Goal: Task Accomplishment & Management: Manage account settings

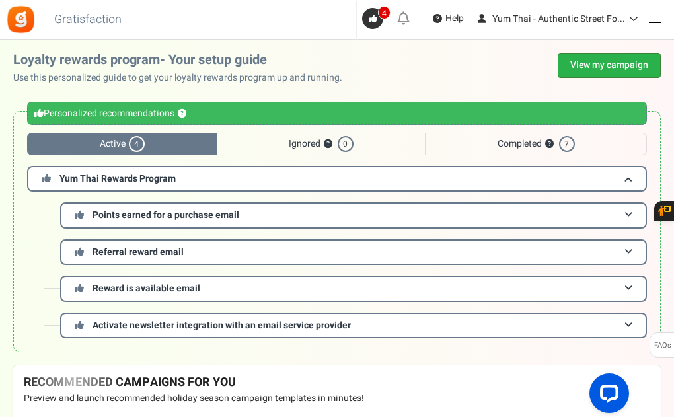
click at [615, 69] on link "View my campaign" at bounding box center [609, 65] width 103 height 25
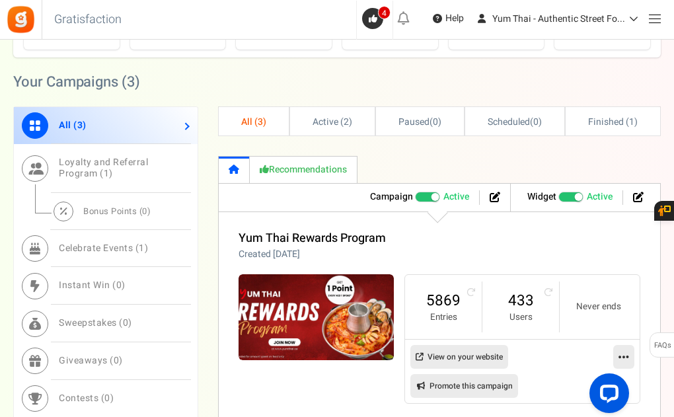
scroll to position [816, 0]
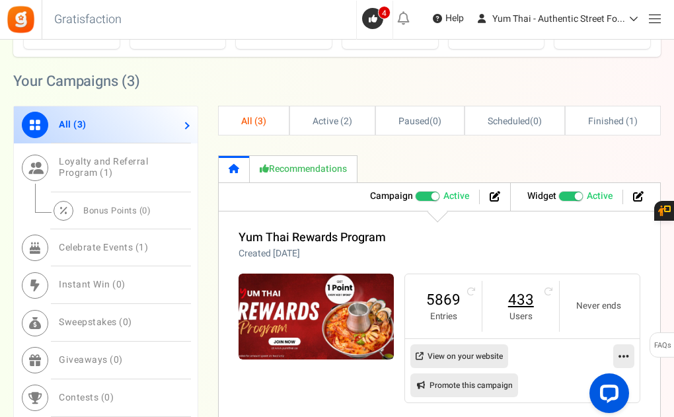
click at [532, 301] on link "433" at bounding box center [520, 299] width 50 height 21
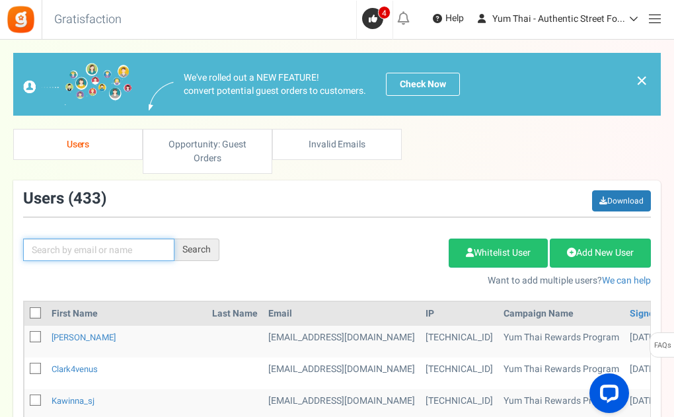
click at [136, 247] on input "text" at bounding box center [98, 249] width 151 height 22
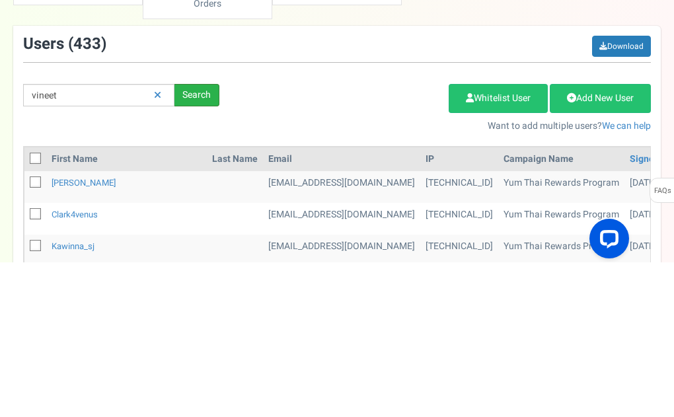
click at [202, 248] on div "Search" at bounding box center [196, 249] width 45 height 22
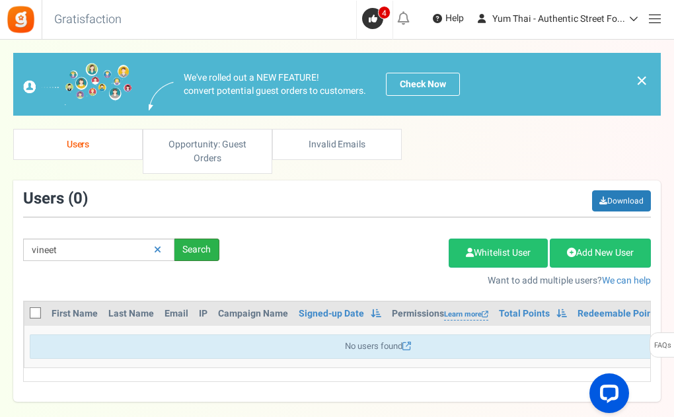
scroll to position [67, 0]
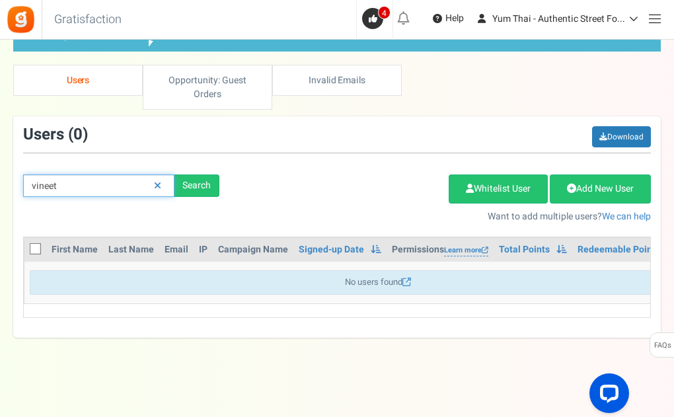
click at [88, 184] on input "vineet" at bounding box center [98, 185] width 151 height 22
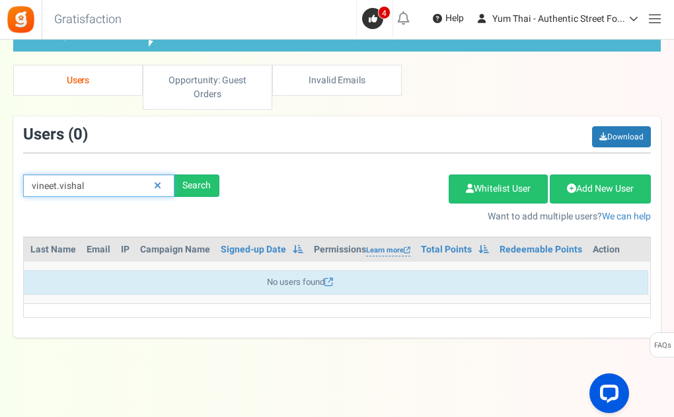
click at [102, 188] on input "vineet.vishal" at bounding box center [98, 185] width 151 height 22
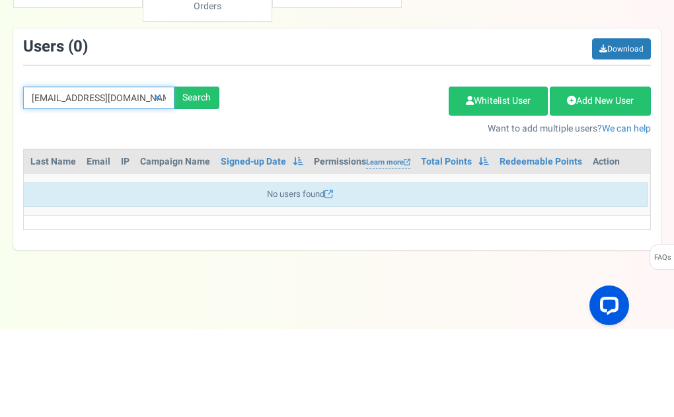
type input "[EMAIL_ADDRESS][DOMAIN_NAME]"
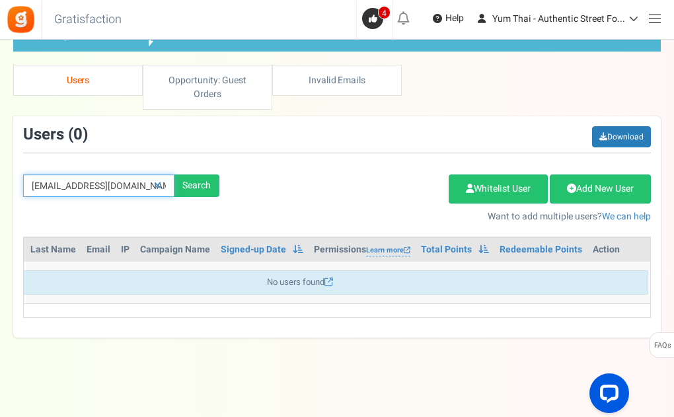
scroll to position [0, 0]
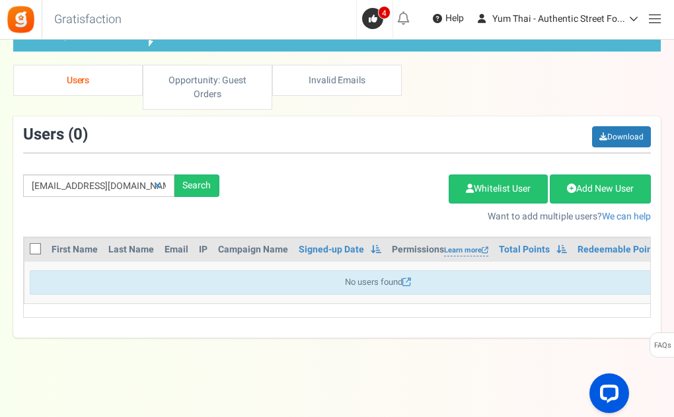
click at [36, 246] on icon at bounding box center [36, 249] width 9 height 9
click at [25, 246] on input "checkbox" at bounding box center [21, 250] width 9 height 9
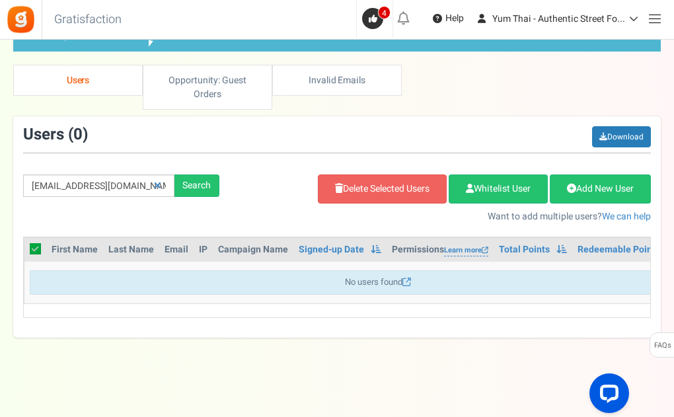
click at [38, 246] on icon at bounding box center [35, 248] width 11 height 11
click at [25, 246] on input "checkbox" at bounding box center [21, 250] width 9 height 9
checkbox input "false"
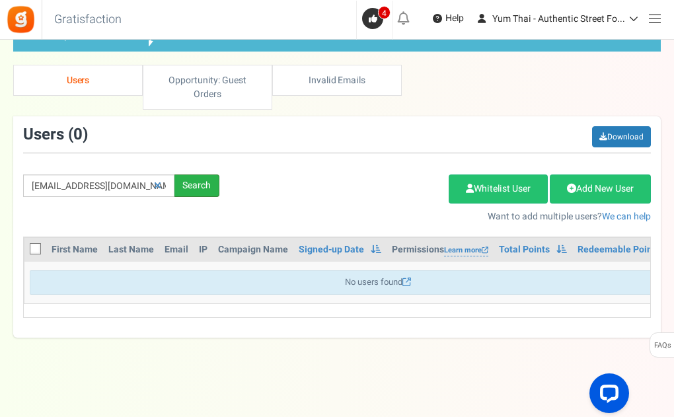
click at [198, 180] on div "Search" at bounding box center [196, 185] width 45 height 22
click at [161, 183] on icon at bounding box center [157, 185] width 7 height 9
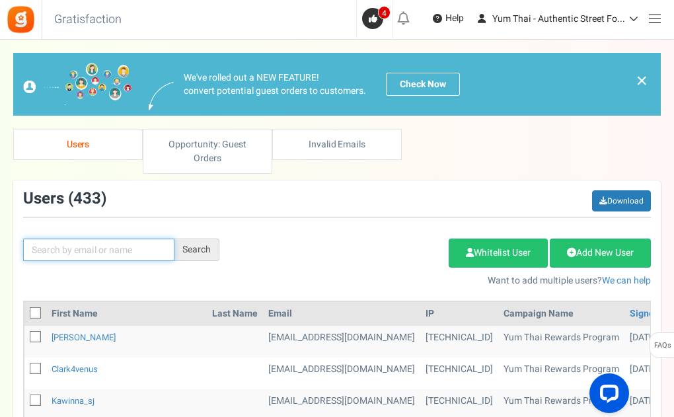
click at [133, 246] on input "text" at bounding box center [98, 249] width 151 height 22
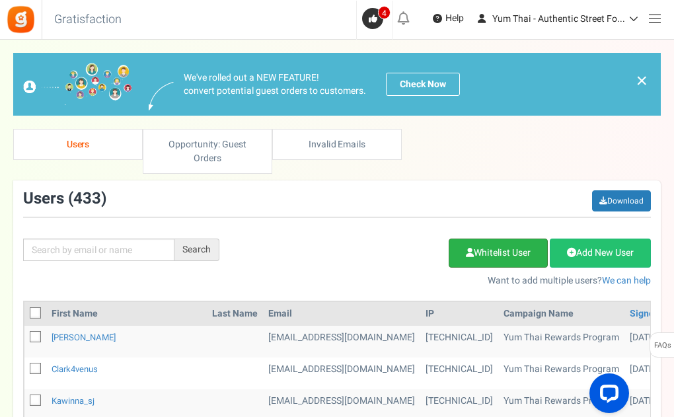
click at [503, 258] on link "Whitelist User" at bounding box center [498, 252] width 99 height 29
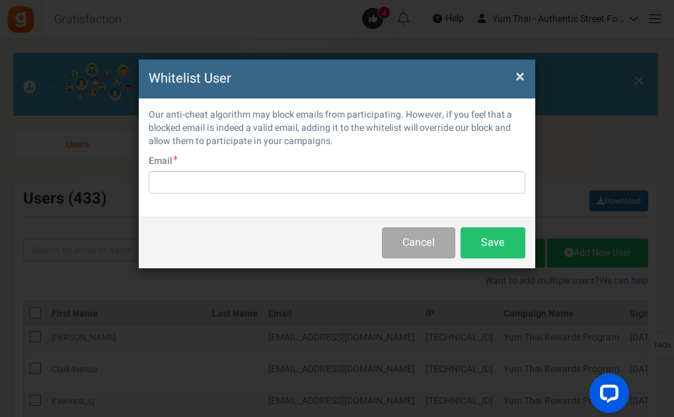
click at [518, 79] on span "×" at bounding box center [519, 76] width 9 height 25
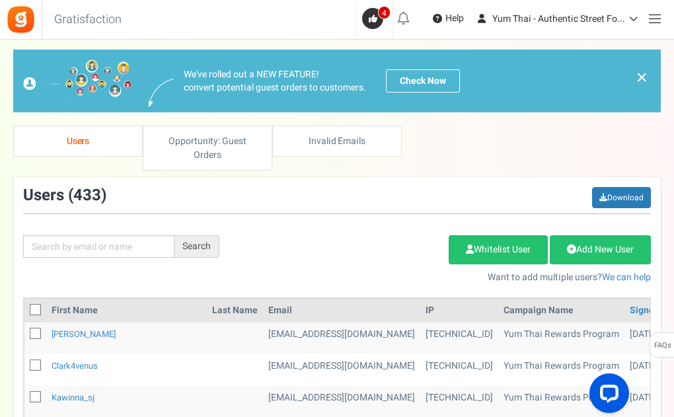
scroll to position [48, 0]
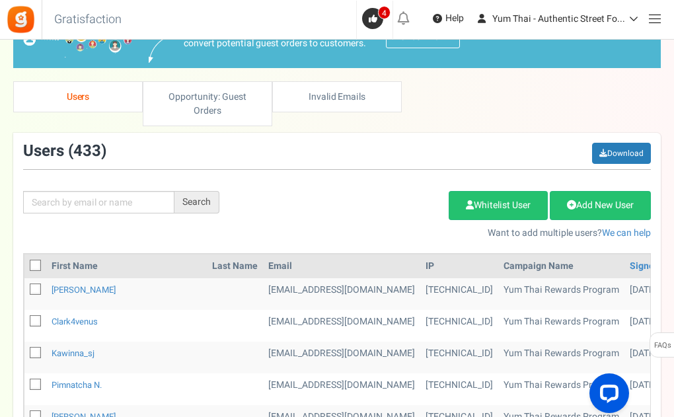
click at [88, 104] on link "Users" at bounding box center [77, 96] width 129 height 31
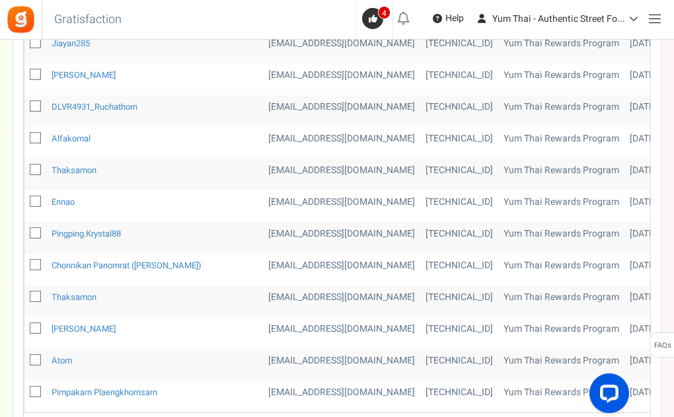
scroll to position [682, 0]
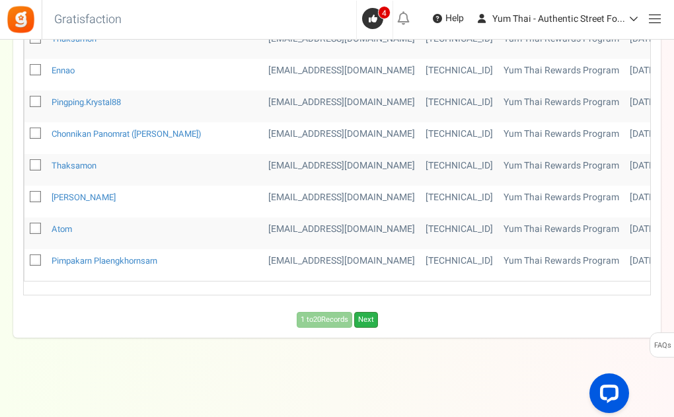
click at [367, 316] on link "Next" at bounding box center [366, 320] width 24 height 16
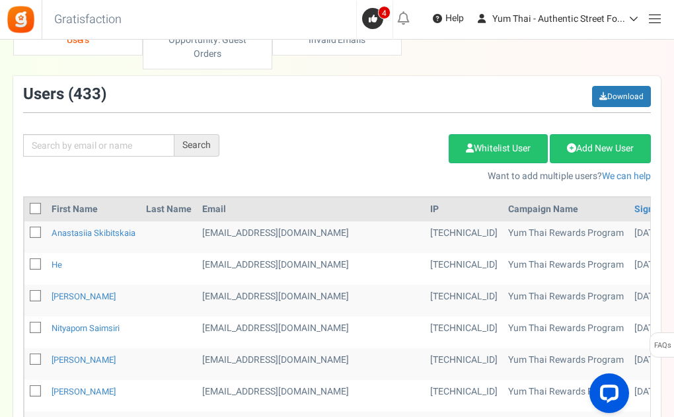
scroll to position [0, 0]
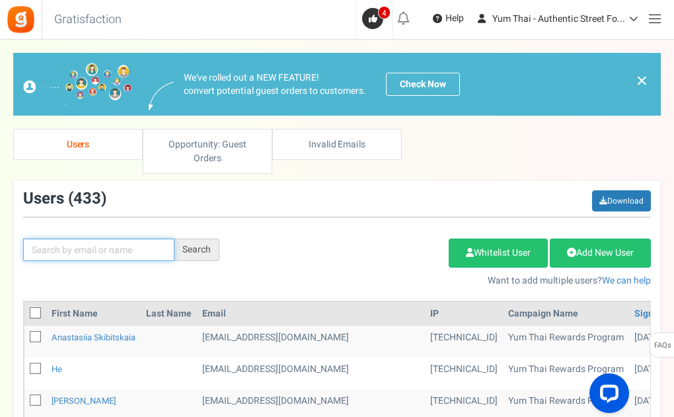
click at [44, 255] on input "text" at bounding box center [98, 249] width 151 height 22
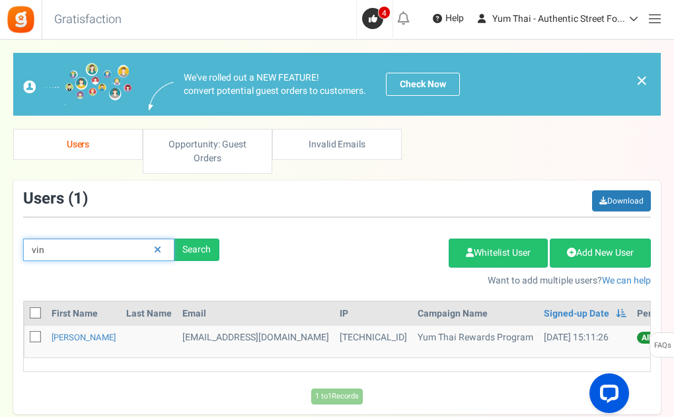
click at [49, 250] on input "vin" at bounding box center [98, 249] width 151 height 22
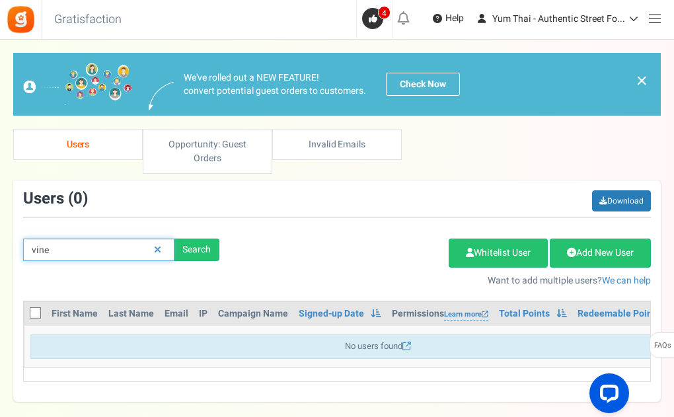
click at [60, 248] on input "vine" at bounding box center [98, 249] width 151 height 22
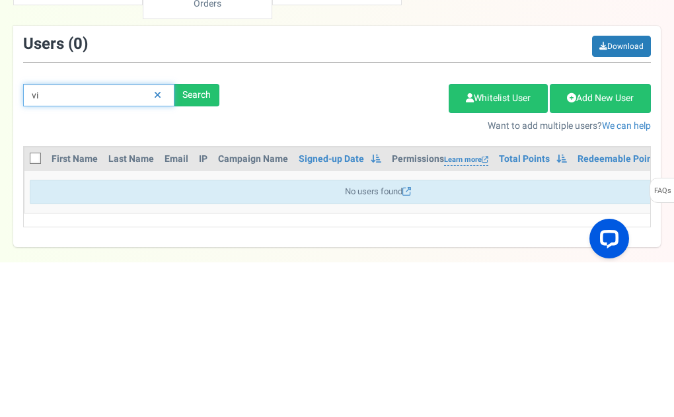
type input "v"
